Goal: Information Seeking & Learning: Learn about a topic

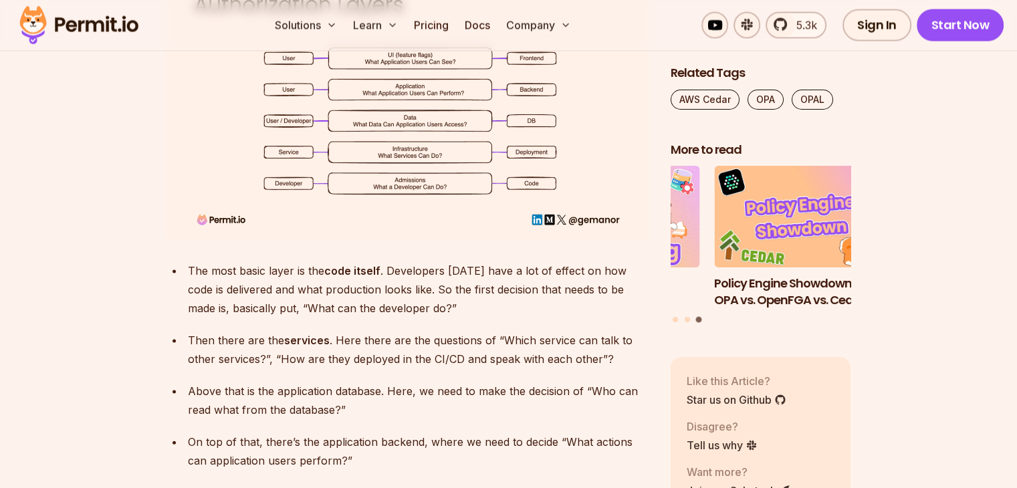
scroll to position [2208, 0]
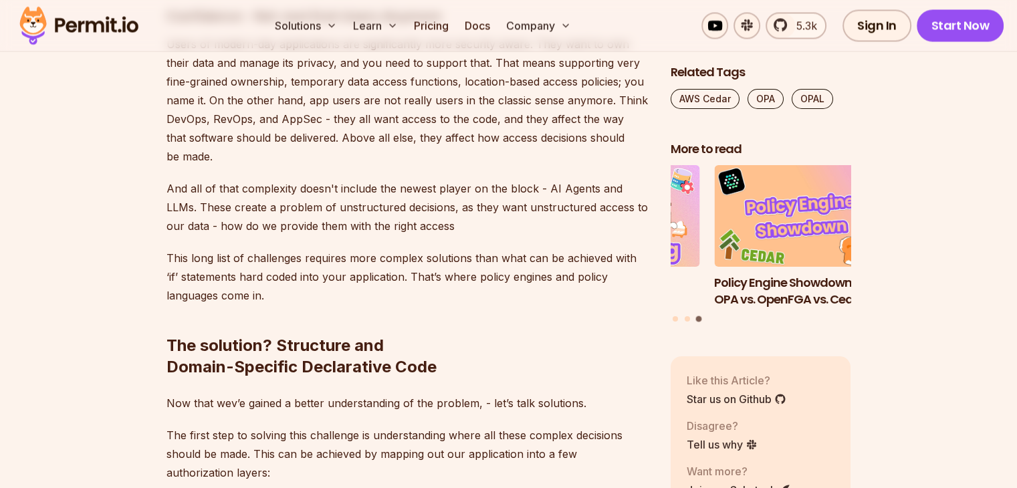
click at [64, 20] on img at bounding box center [78, 25] width 131 height 45
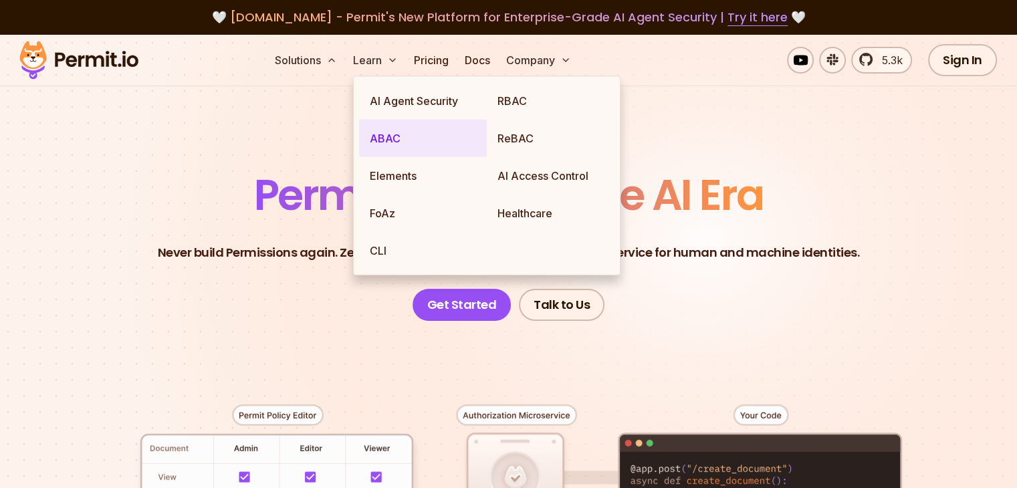
click at [395, 133] on link "ABAC" at bounding box center [423, 138] width 128 height 37
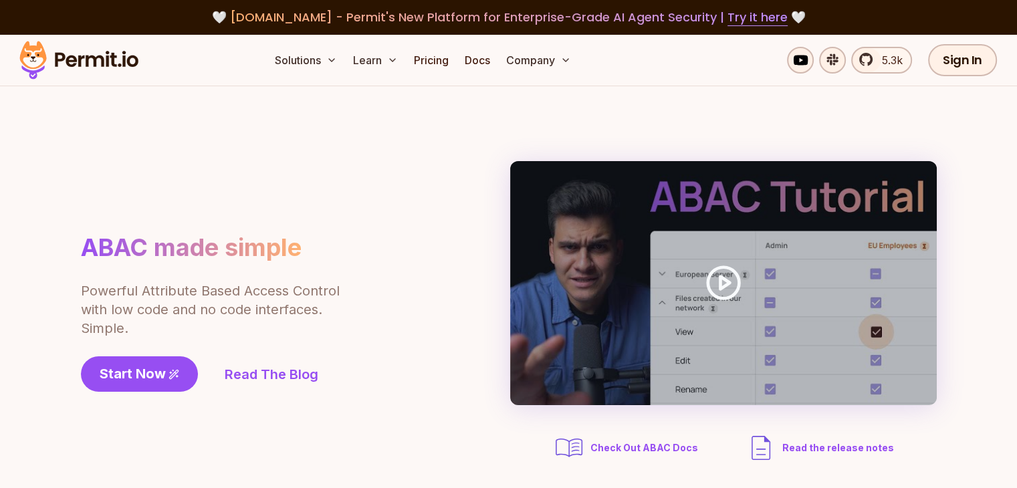
click at [102, 65] on img at bounding box center [78, 59] width 131 height 45
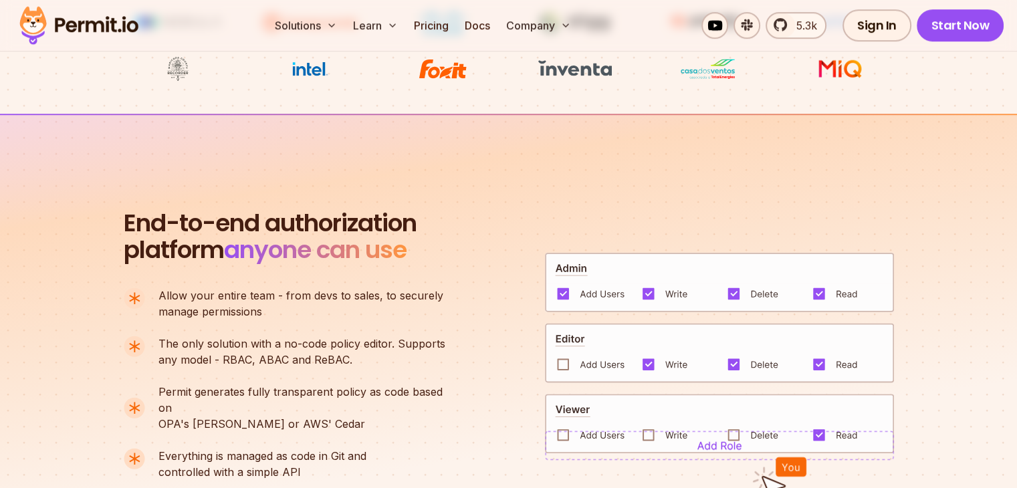
scroll to position [870, 0]
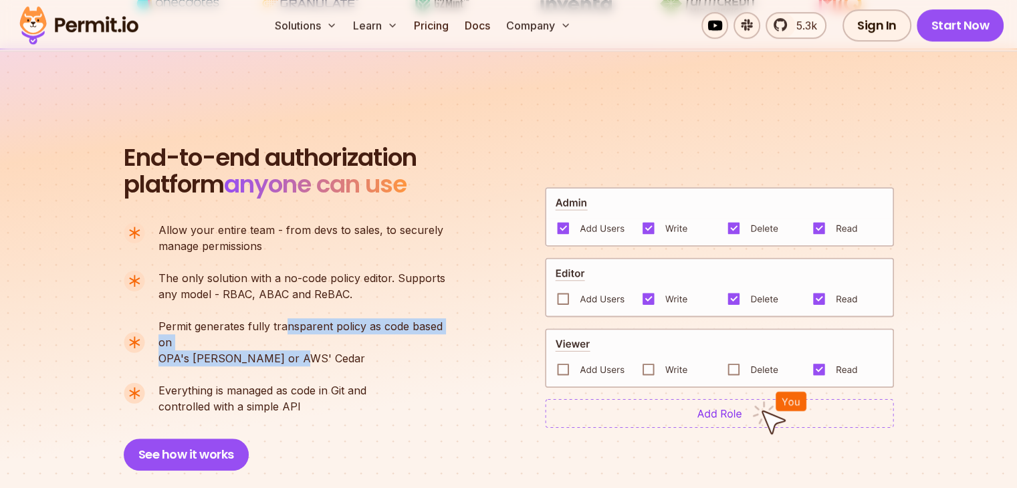
drag, startPoint x: 289, startPoint y: 334, endPoint x: 292, endPoint y: 347, distance: 13.1
click at [292, 347] on p "Permit generates fully transparent policy as code based on OPA's [PERSON_NAME] …" at bounding box center [308, 342] width 298 height 48
click at [306, 352] on ul "Allow your entire team - from devs to sales, to securely manage permissions The…" at bounding box center [290, 318] width 333 height 193
click at [300, 345] on p "Permit generates fully transparent policy as code based on OPA's [PERSON_NAME] …" at bounding box center [308, 342] width 298 height 48
drag, startPoint x: 298, startPoint y: 342, endPoint x: 268, endPoint y: 327, distance: 33.8
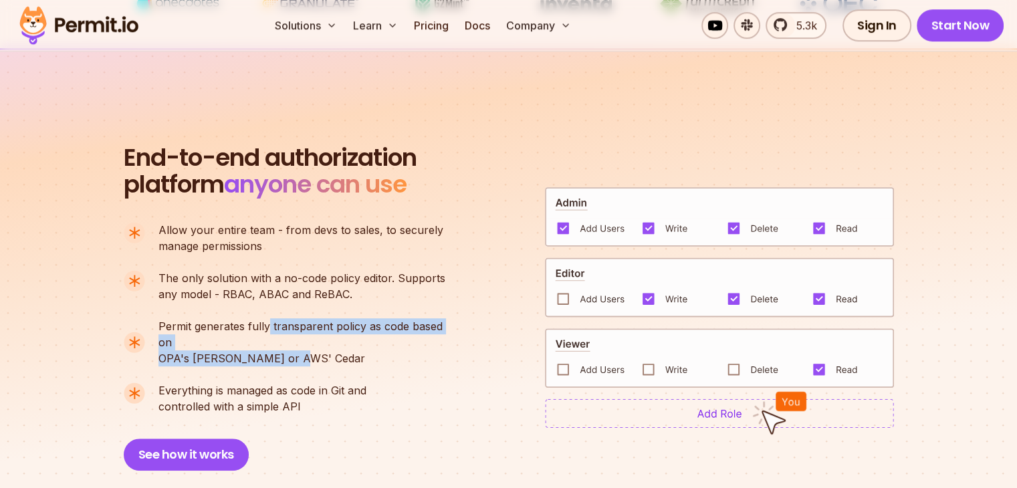
click at [268, 327] on p "Permit generates fully transparent policy as code based on OPA's [PERSON_NAME] …" at bounding box center [308, 342] width 298 height 48
click at [268, 327] on span "Permit generates fully transparent policy as code based on" at bounding box center [308, 334] width 298 height 32
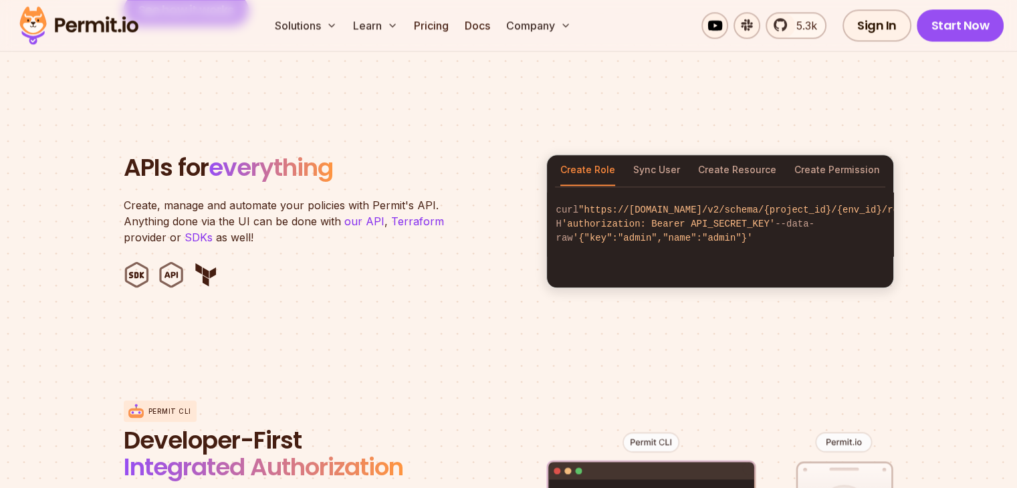
scroll to position [1338, 0]
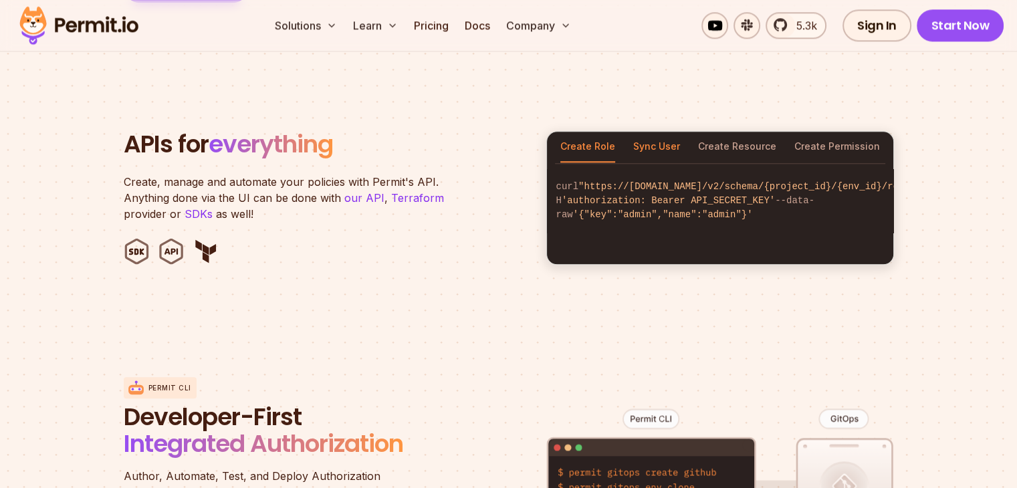
click at [654, 132] on button "Sync User" at bounding box center [656, 147] width 47 height 31
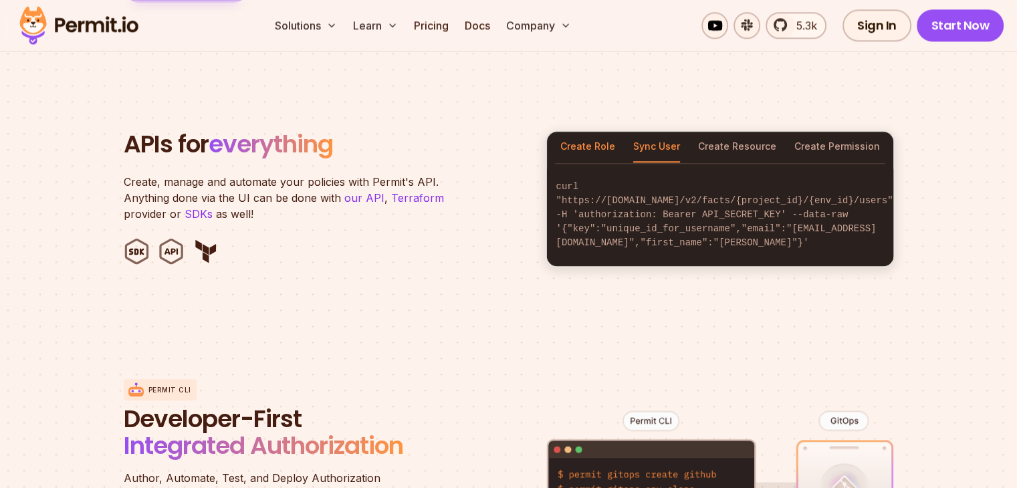
click at [591, 132] on button "Create Role" at bounding box center [588, 147] width 55 height 31
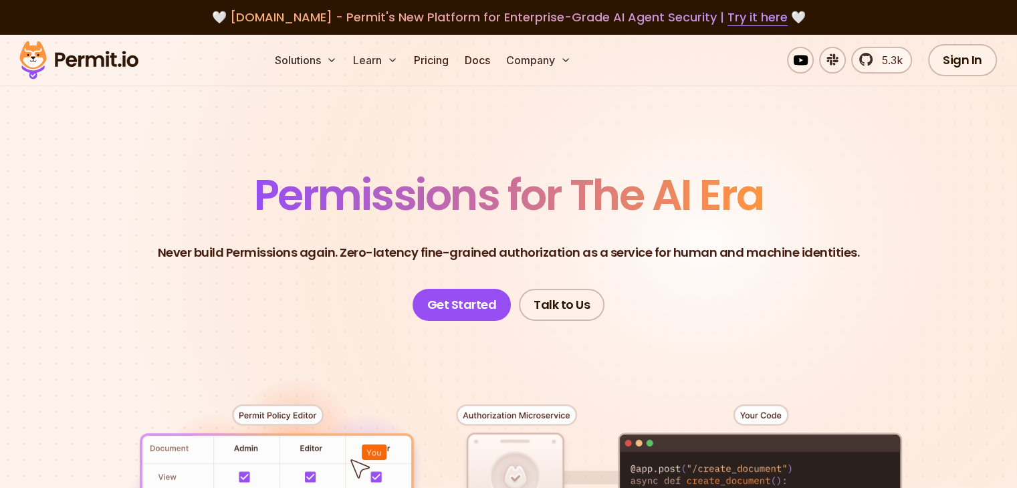
scroll to position [0, 0]
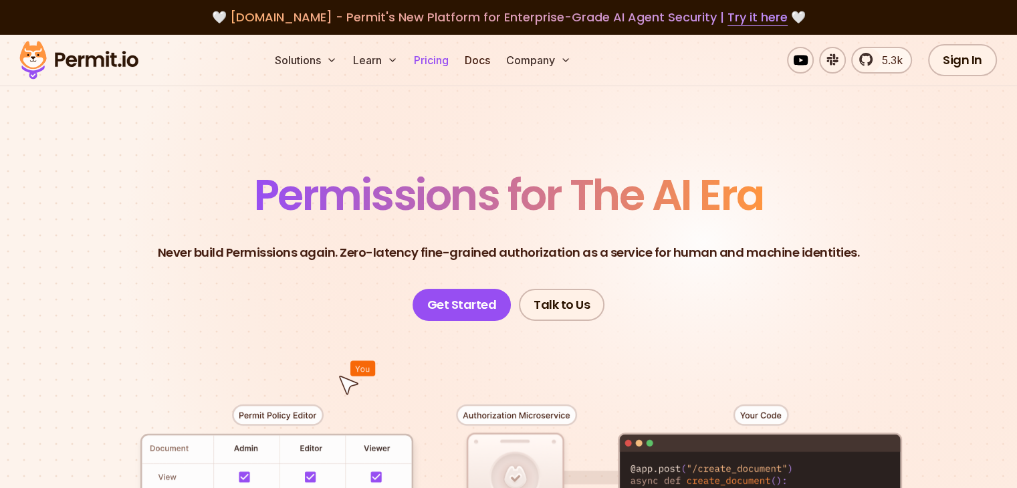
click at [454, 57] on link "Pricing" at bounding box center [431, 60] width 45 height 27
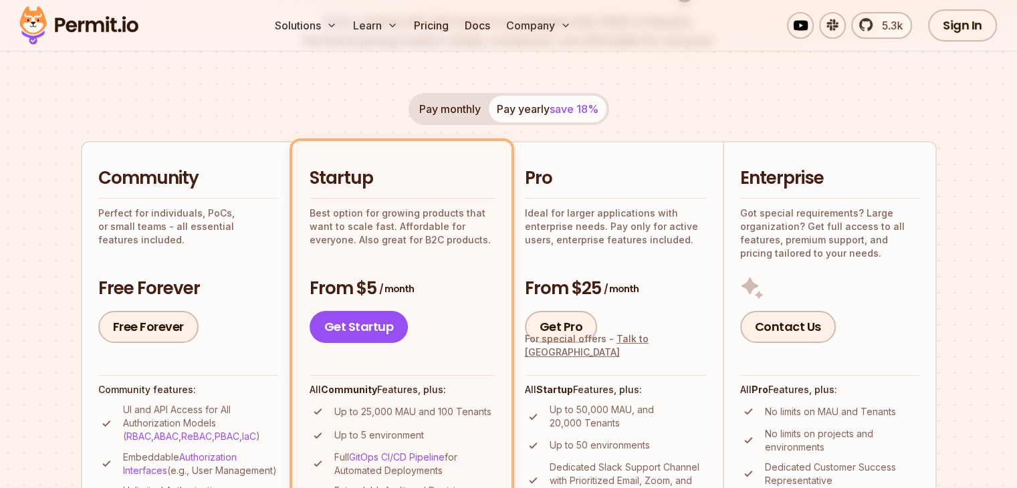
scroll to position [201, 0]
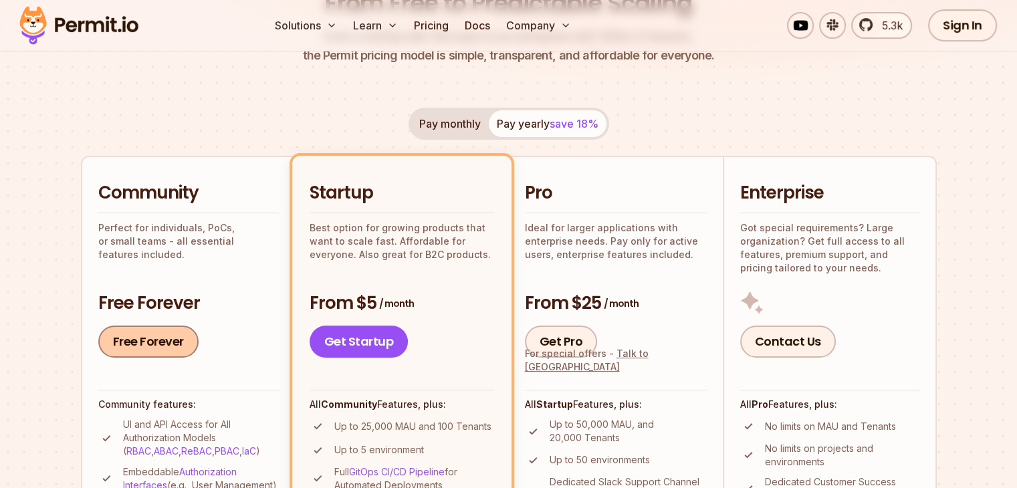
click at [150, 330] on link "Free Forever" at bounding box center [148, 342] width 100 height 32
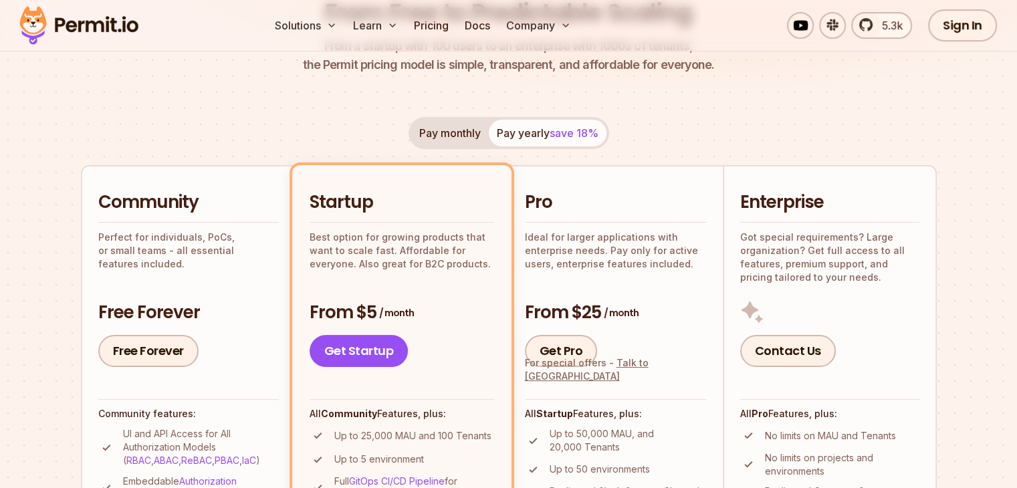
scroll to position [0, 0]
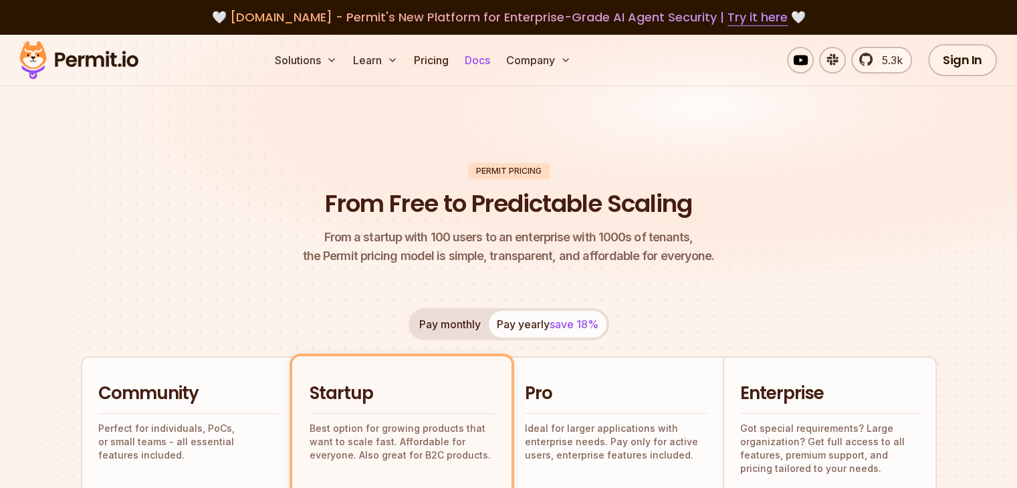
click at [496, 58] on link "Docs" at bounding box center [478, 60] width 36 height 27
